Goal: Task Accomplishment & Management: Use online tool/utility

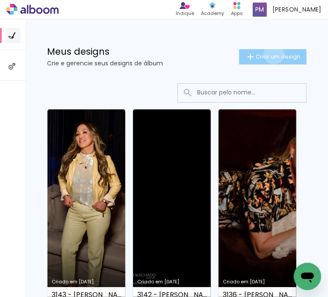
click at [266, 54] on span "Criar um design" at bounding box center [278, 57] width 44 height 6
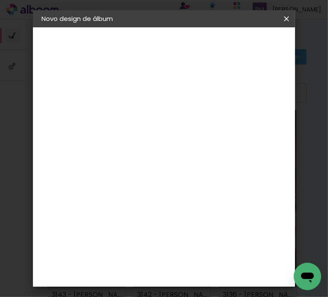
click at [181, 110] on input at bounding box center [181, 114] width 0 height 13
click at [0, 0] on paper-input-container "Título do álbum" at bounding box center [0, 0] width 0 height 0
click at [181, 118] on input at bounding box center [181, 114] width 0 height 13
type input "3154 - [PERSON_NAME] - SLIMBOOK150 FOTOS COURO"
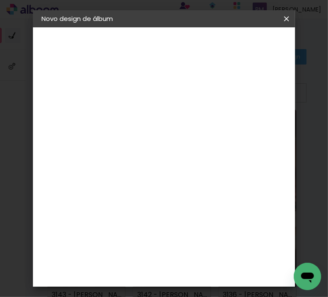
scroll to position [0, 150]
click at [0, 0] on slot "Avançar" at bounding box center [0, 0] width 0 height 0
click at [146, 157] on input at bounding box center [161, 162] width 86 height 11
type input "FOTO"
type paper-input "FOTO"
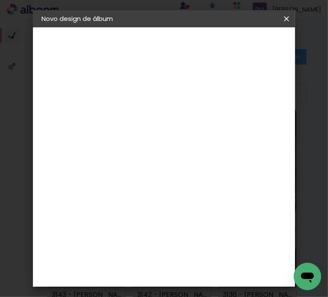
click at [164, 196] on paper-item "Foto 15" at bounding box center [158, 195] width 75 height 22
click at [270, 38] on paper-button "Avançar" at bounding box center [261, 45] width 42 height 15
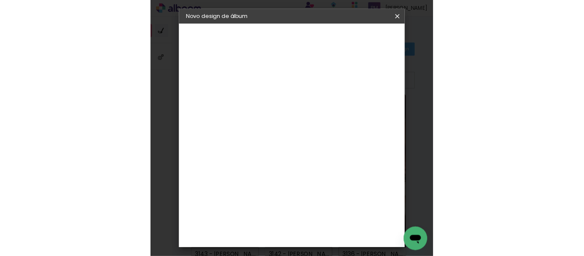
scroll to position [214, 0]
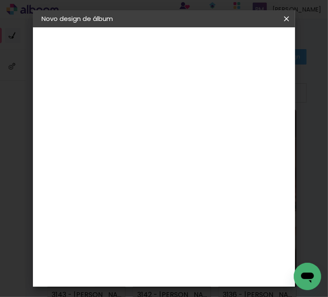
click at [176, 281] on span "30 × 30" at bounding box center [181, 288] width 40 height 18
click at [0, 0] on slot "Avançar" at bounding box center [0, 0] width 0 height 0
drag, startPoint x: 172, startPoint y: 97, endPoint x: 145, endPoint y: 93, distance: 27.6
click at [144, 94] on div "mm Mostrar sangria 30.5 cm Largura da página 30.5 cm Altura 61 cm Largura da lâ…" at bounding box center [204, 63] width 120 height 73
type input "4"
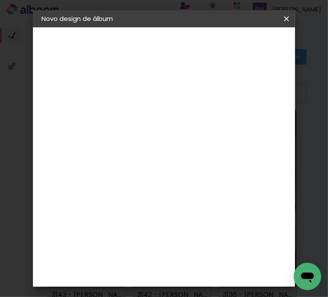
type paper-input "4"
drag, startPoint x: 219, startPoint y: 94, endPoint x: 217, endPoint y: 115, distance: 21.4
click at [209, 94] on div at bounding box center [205, 94] width 8 height 8
type paper-checkbox "on"
click at [162, 98] on div at bounding box center [176, 98] width 32 height 1
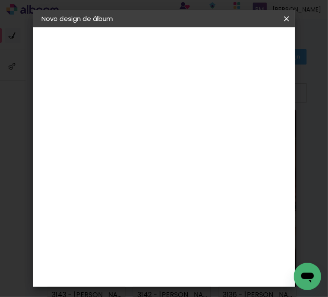
type input "2"
type paper-input "2"
click at [261, 47] on span "Iniciar design" at bounding box center [266, 48] width 20 height 12
